Goal: Transaction & Acquisition: Purchase product/service

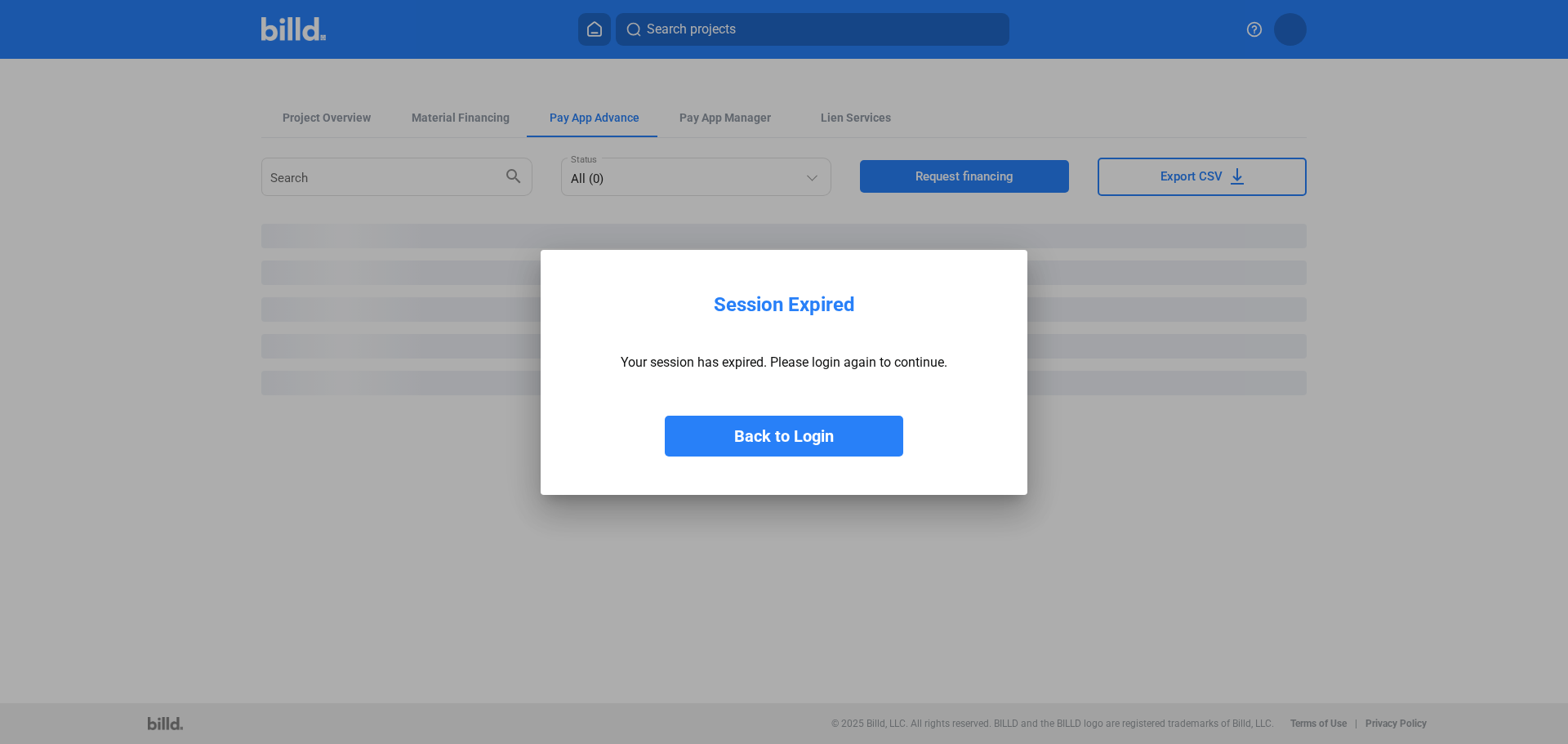
click at [788, 448] on button "Back to Login" at bounding box center [784, 436] width 239 height 41
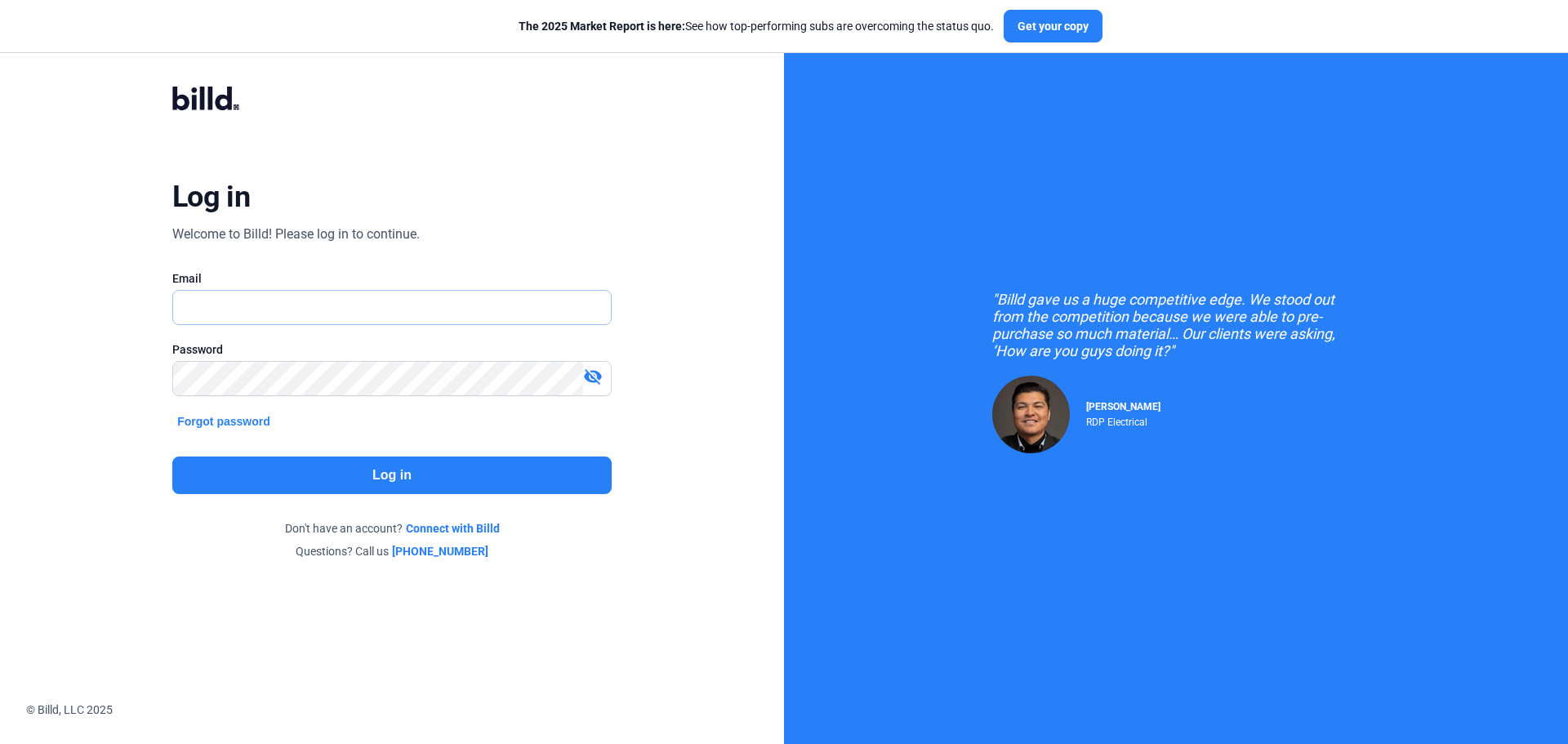
type input "[EMAIL_ADDRESS][DOMAIN_NAME]"
click at [396, 477] on button "Log in" at bounding box center [392, 475] width 439 height 37
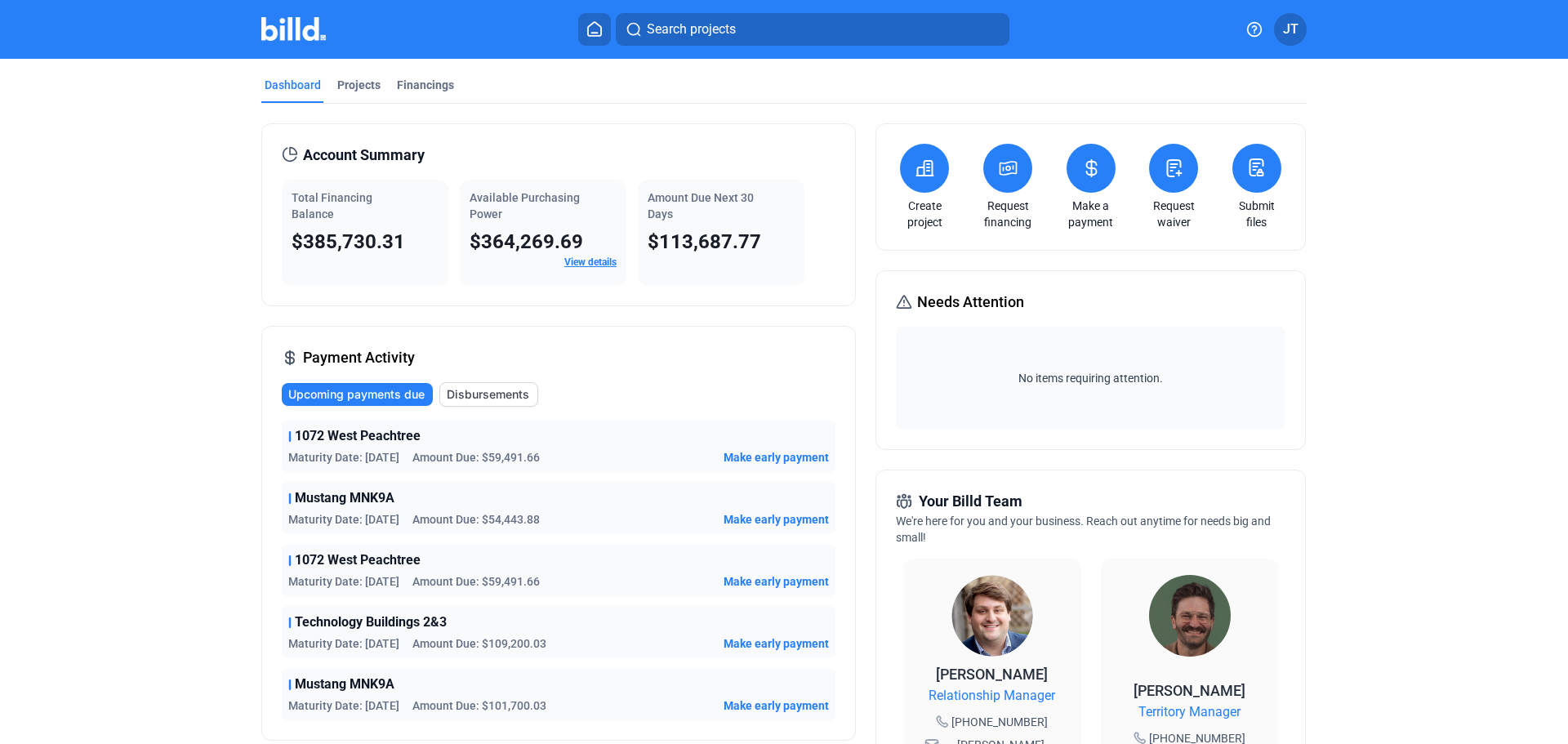
click at [151, 375] on dashboard "Dashboard Projects Financings Account Summary Total Financing Balance $385,730.…" at bounding box center [784, 624] width 1411 height 1130
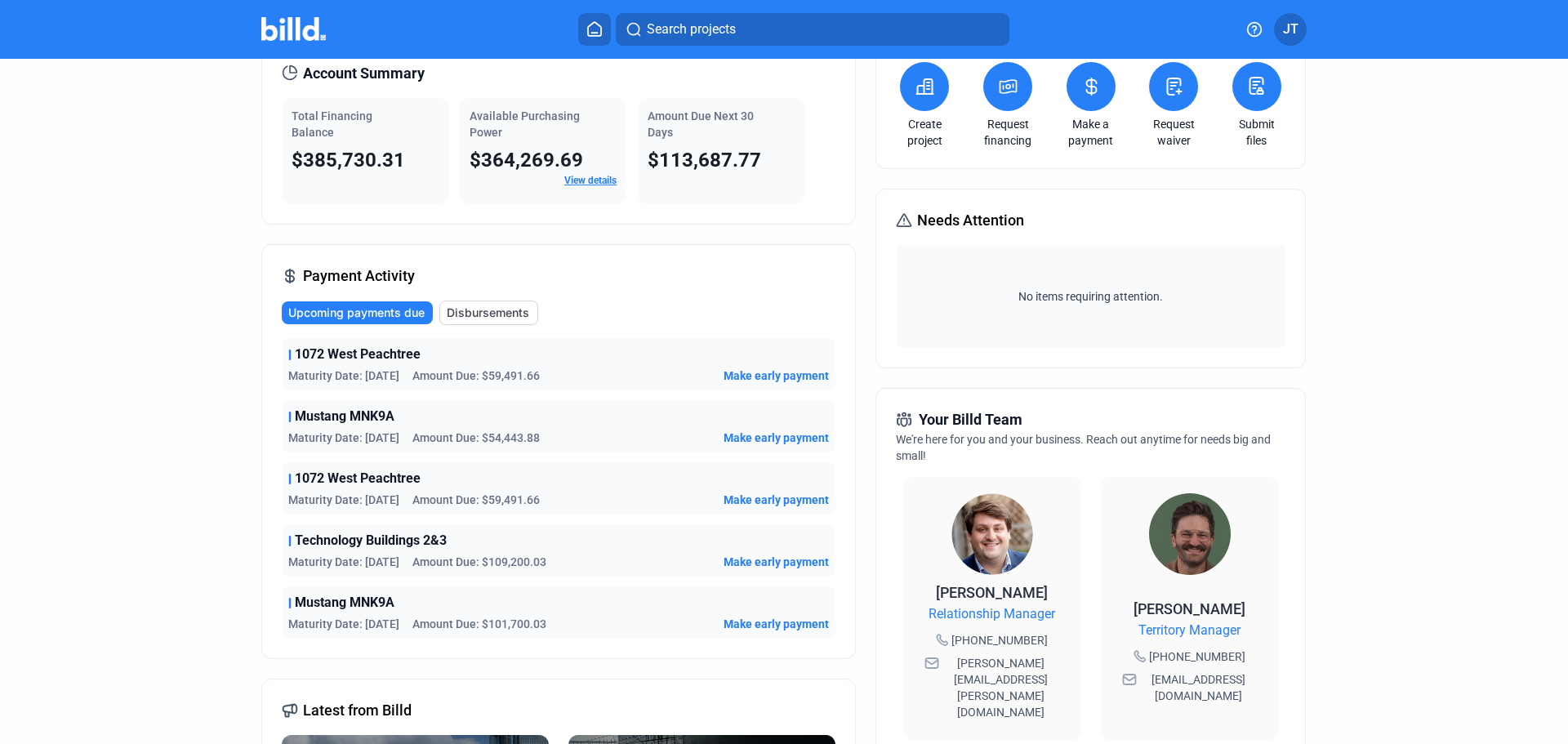
click at [785, 379] on span "Make early payment" at bounding box center [776, 376] width 105 height 17
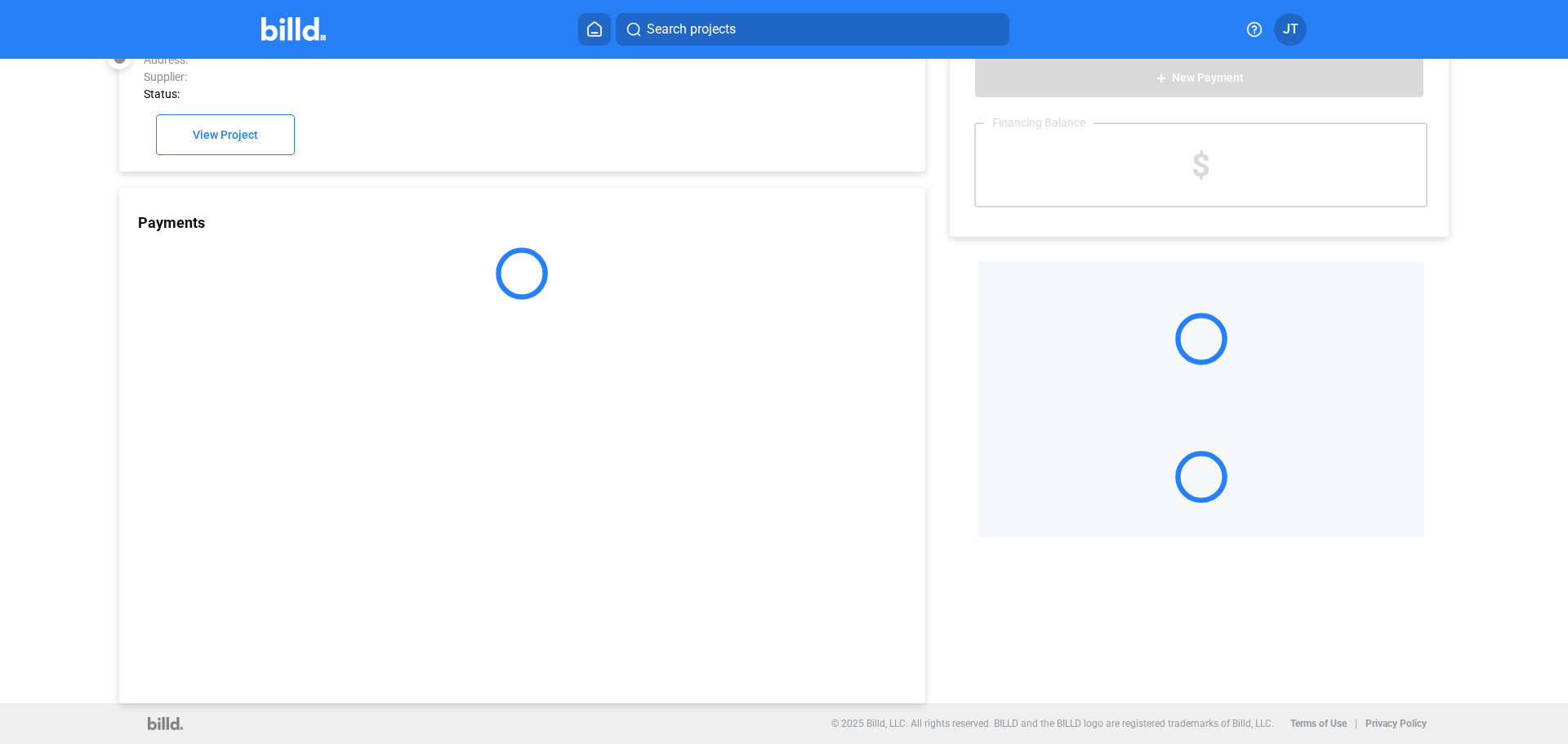
scroll to position [45, 0]
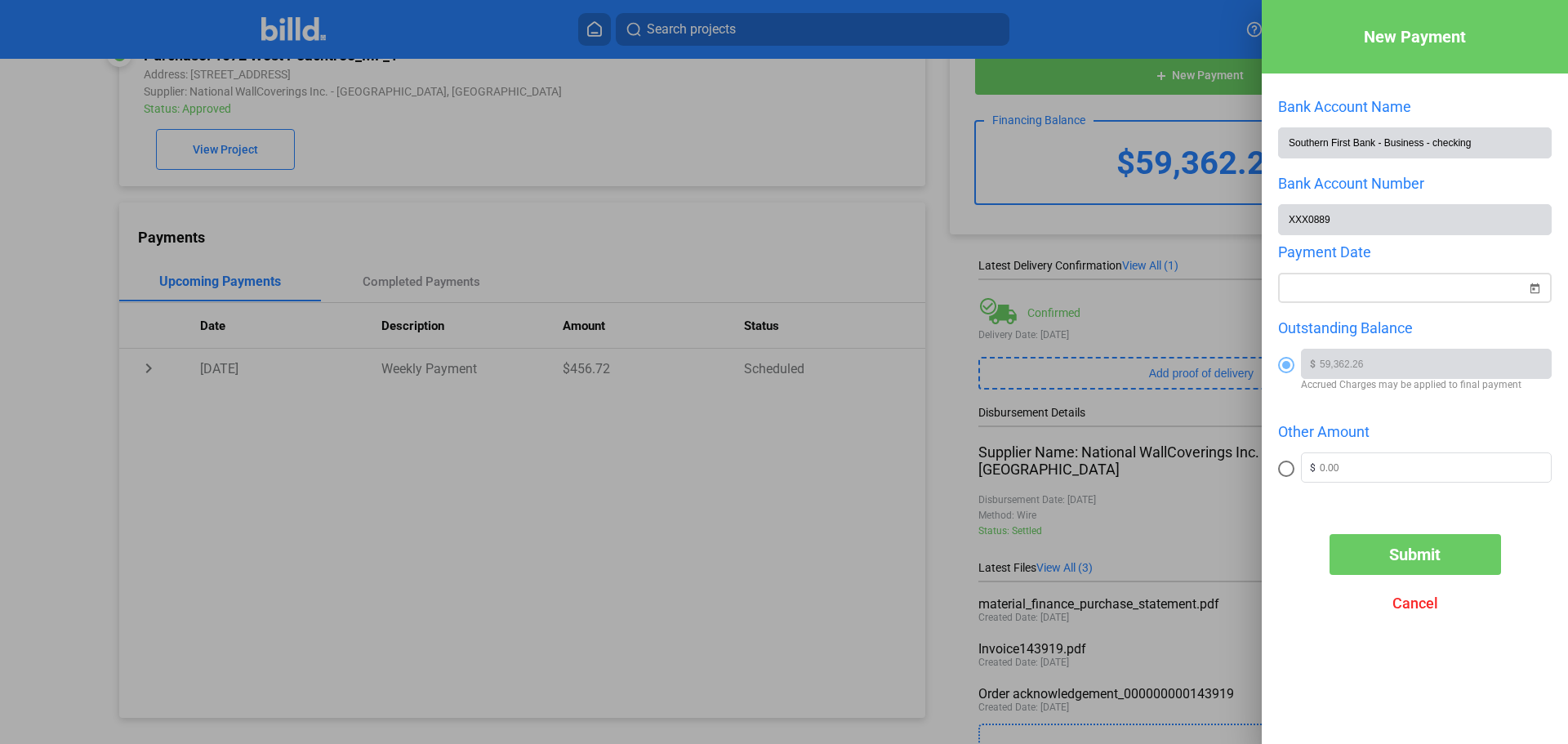
click at [1538, 292] on span "Open calendar" at bounding box center [1534, 279] width 39 height 39
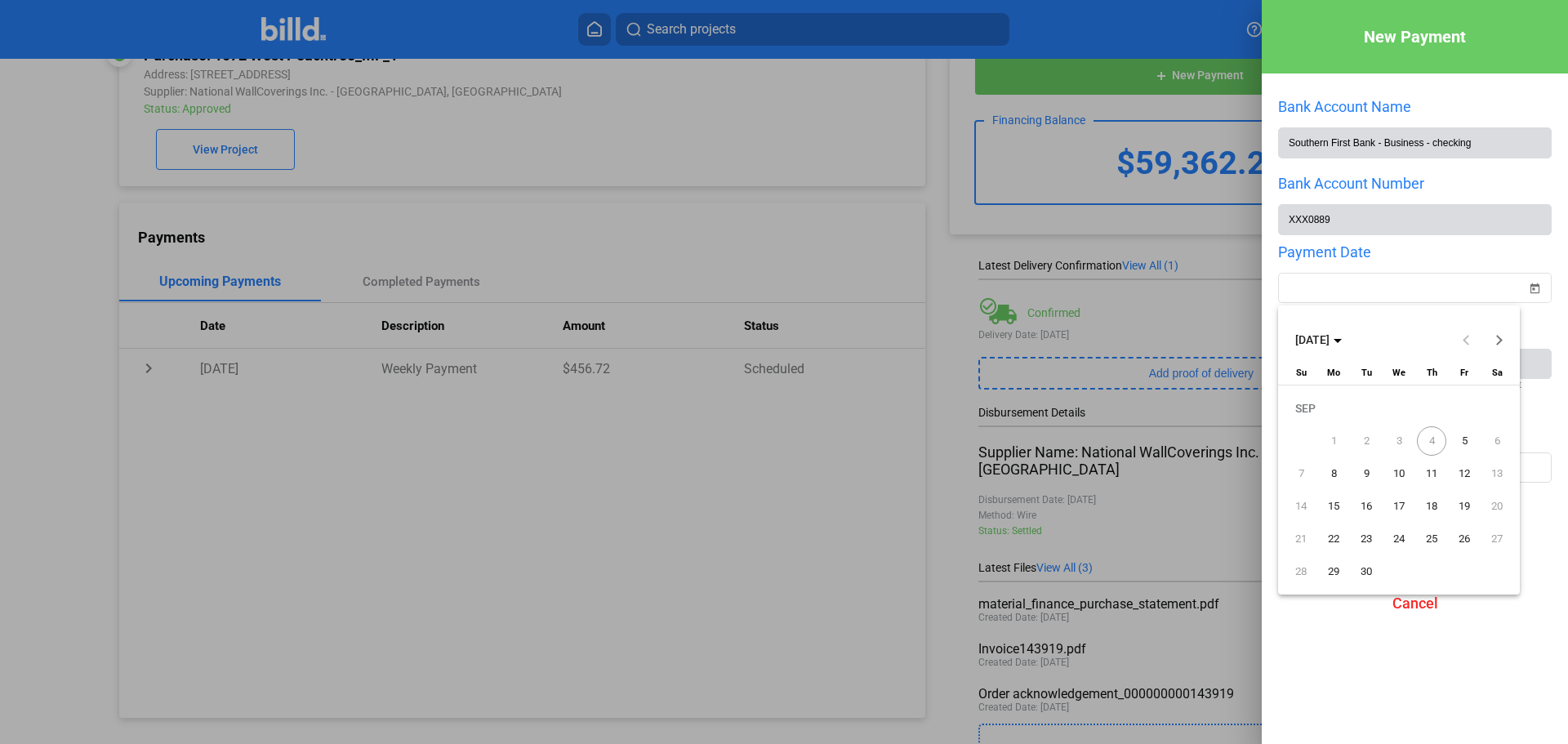
click at [1465, 441] on span "5" at bounding box center [1465, 441] width 30 height 30
type input "[DATE]"
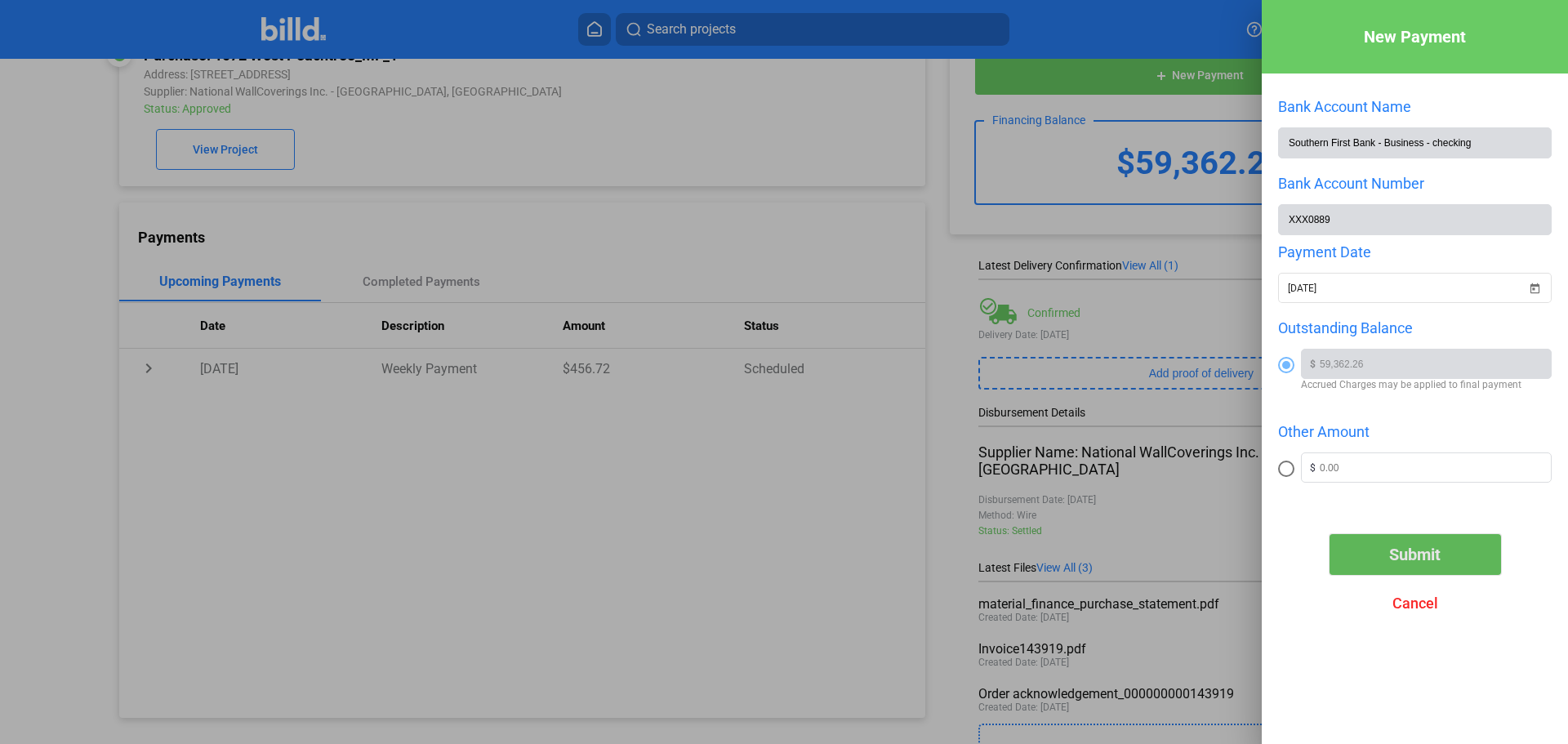
click at [1424, 555] on span "Submit" at bounding box center [1415, 554] width 51 height 20
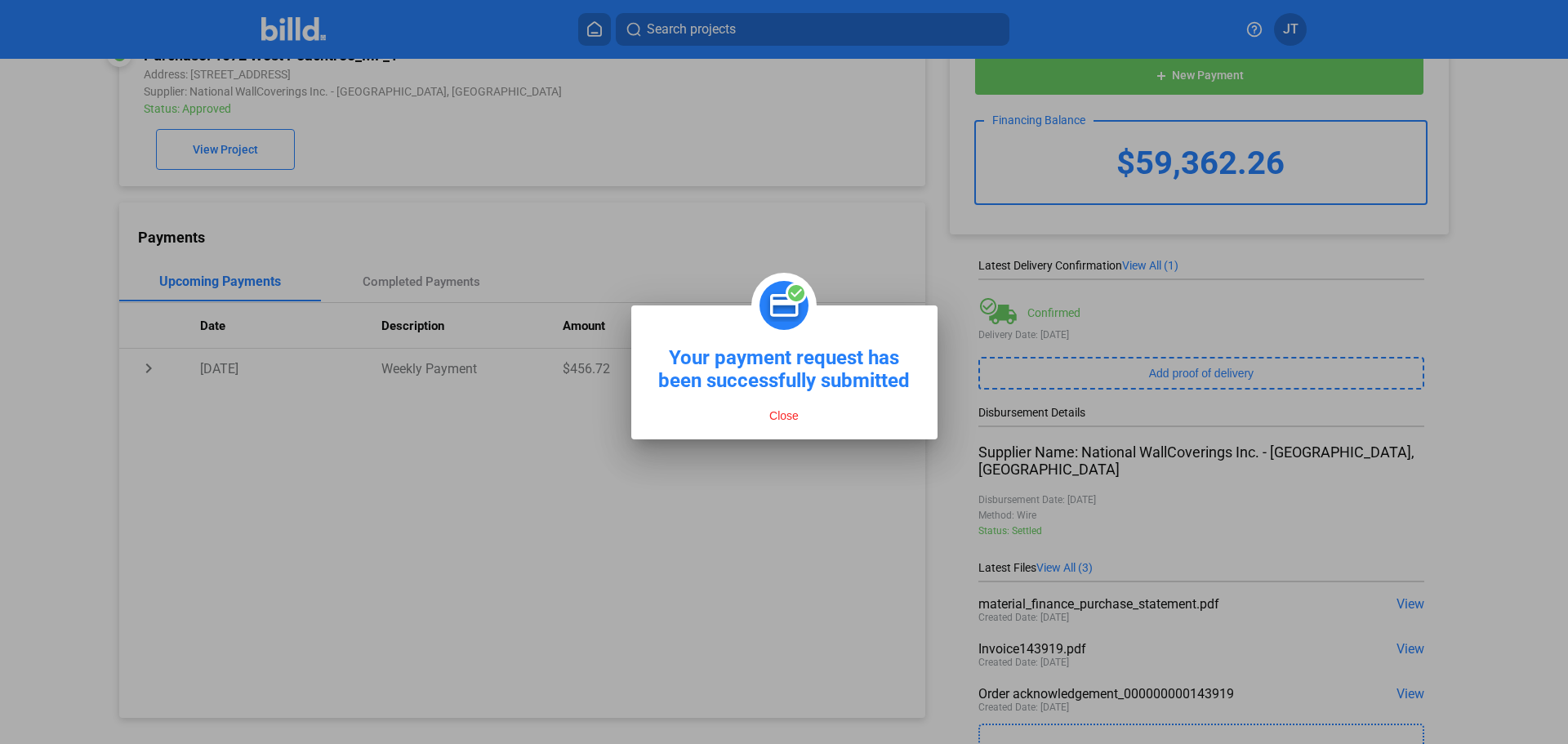
click at [789, 416] on button "Close" at bounding box center [784, 416] width 39 height 15
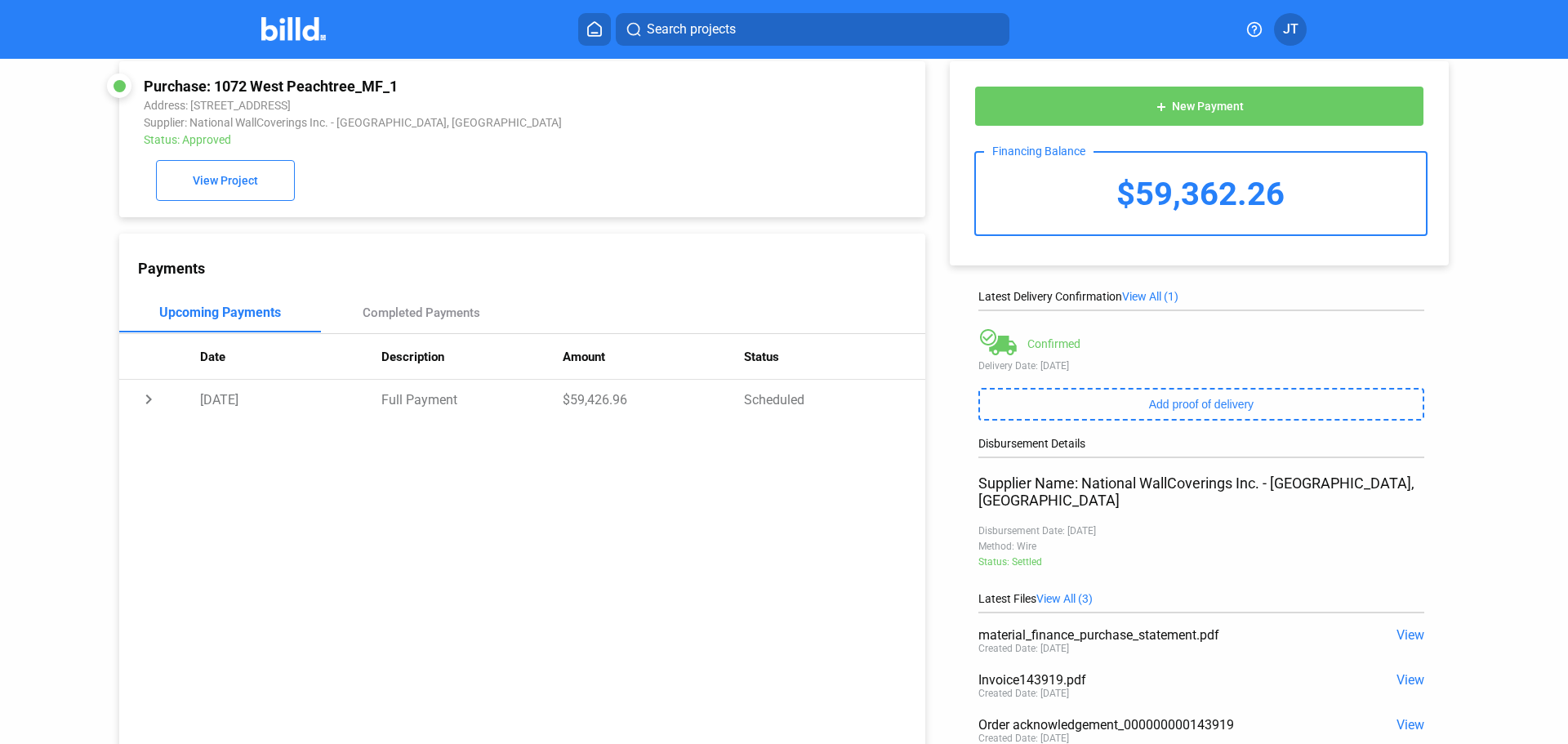
scroll to position [0, 0]
